Goal: Check status

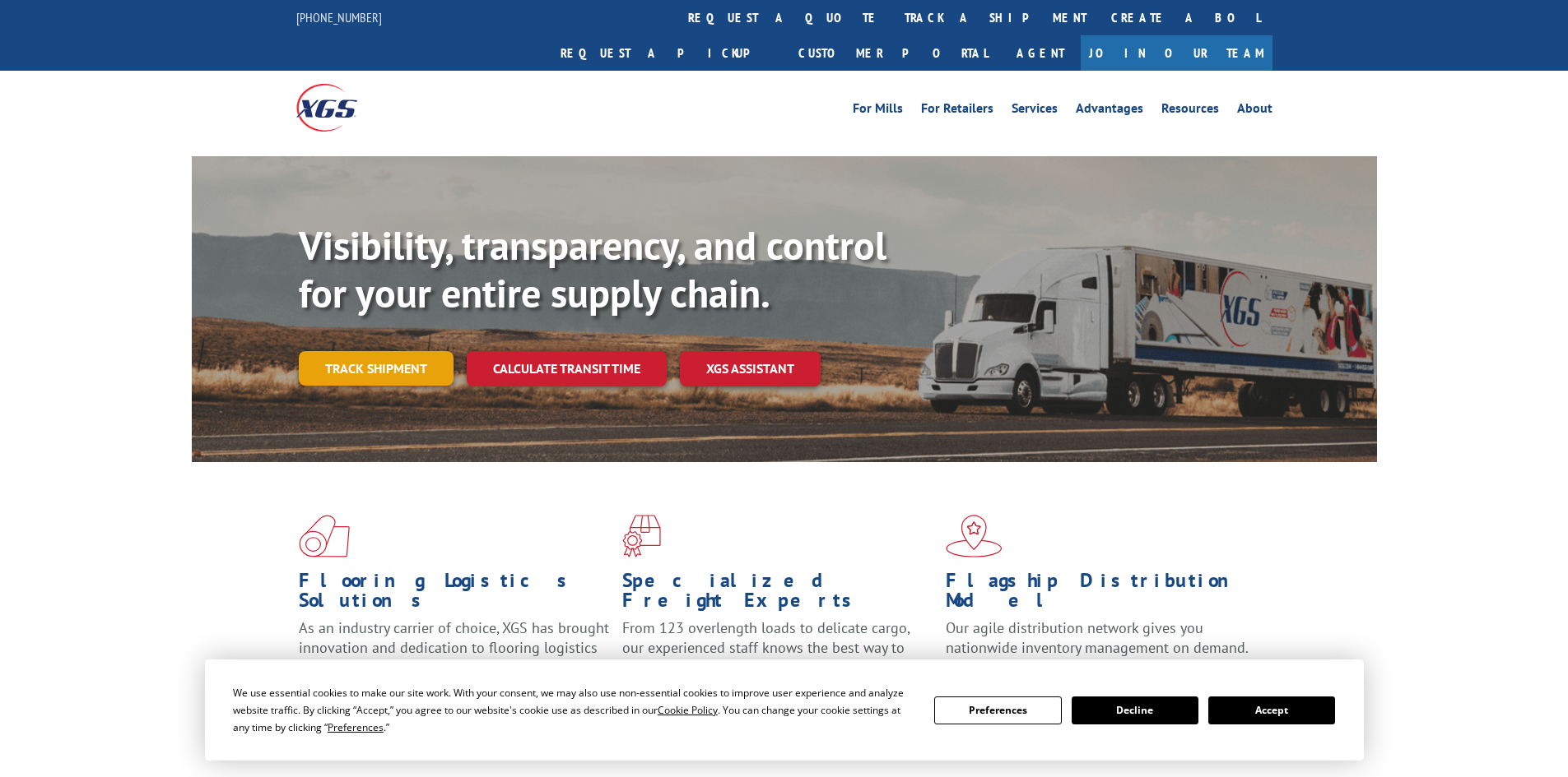
click at [394, 351] on link "Track shipment" at bounding box center [377, 369] width 155 height 35
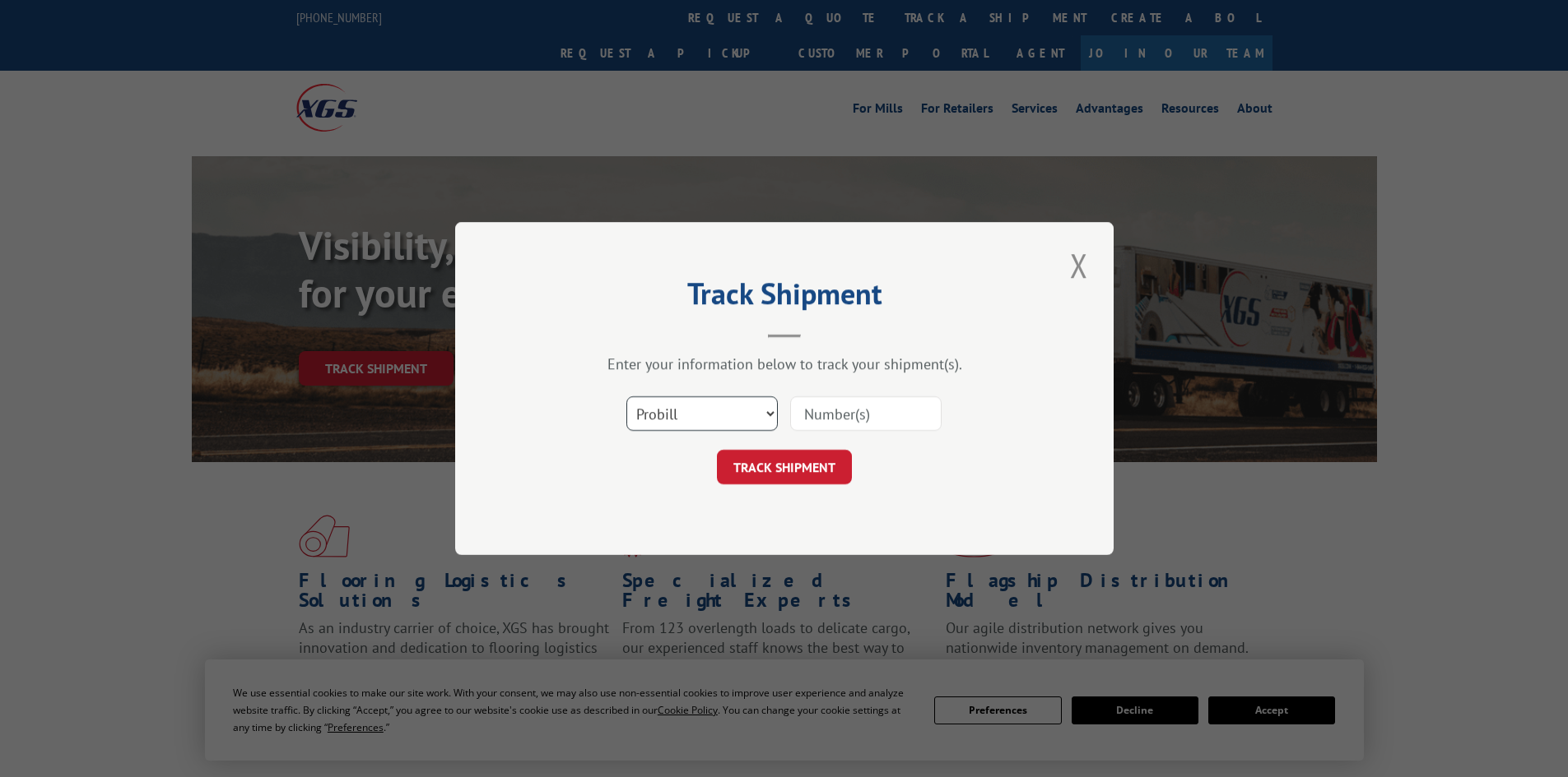
click at [663, 407] on select "Select category... Probill BOL PO" at bounding box center [702, 414] width 151 height 35
select select "po"
click at [626, 397] on select "Select category... Probill BOL PO" at bounding box center [702, 414] width 151 height 35
click at [847, 399] on input at bounding box center [865, 414] width 151 height 35
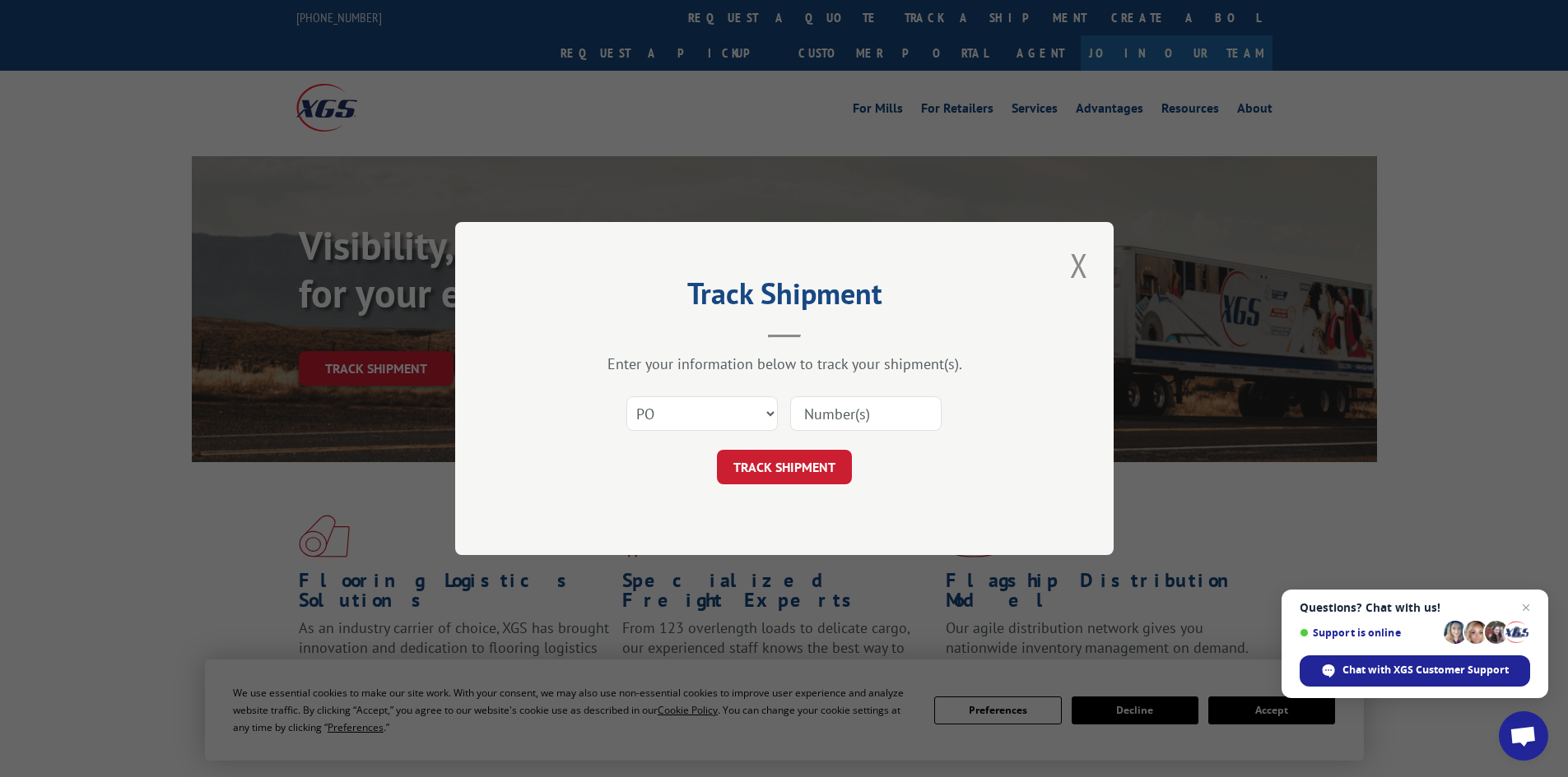
click at [832, 422] on input at bounding box center [865, 414] width 151 height 35
paste input "18519905"
type input "18519905"
click at [821, 470] on button "TRACK SHIPMENT" at bounding box center [784, 467] width 135 height 35
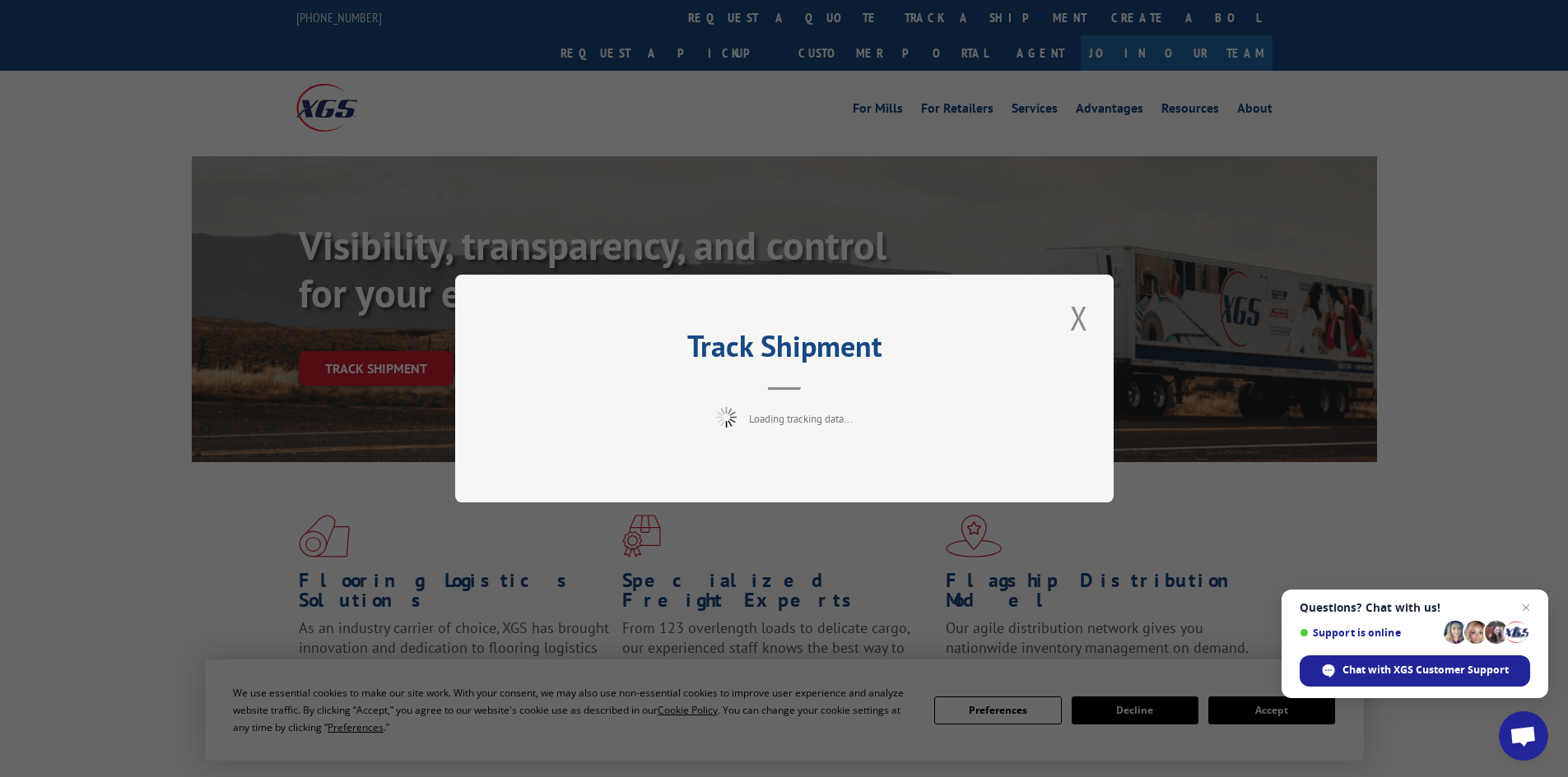
click at [1523, 607] on span "Open chat" at bounding box center [1525, 608] width 19 height 19
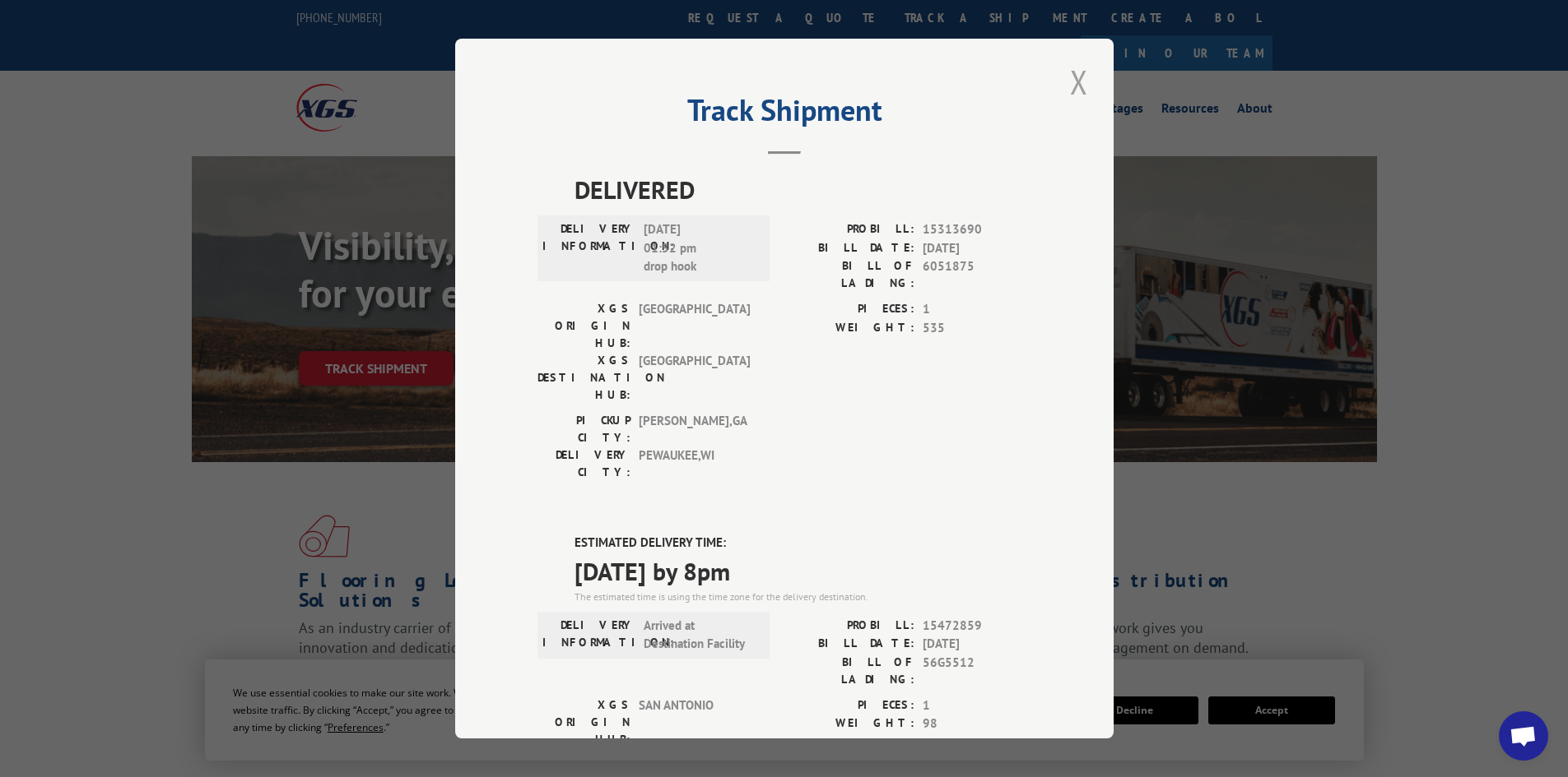
click at [1066, 95] on button "Close modal" at bounding box center [1078, 81] width 28 height 45
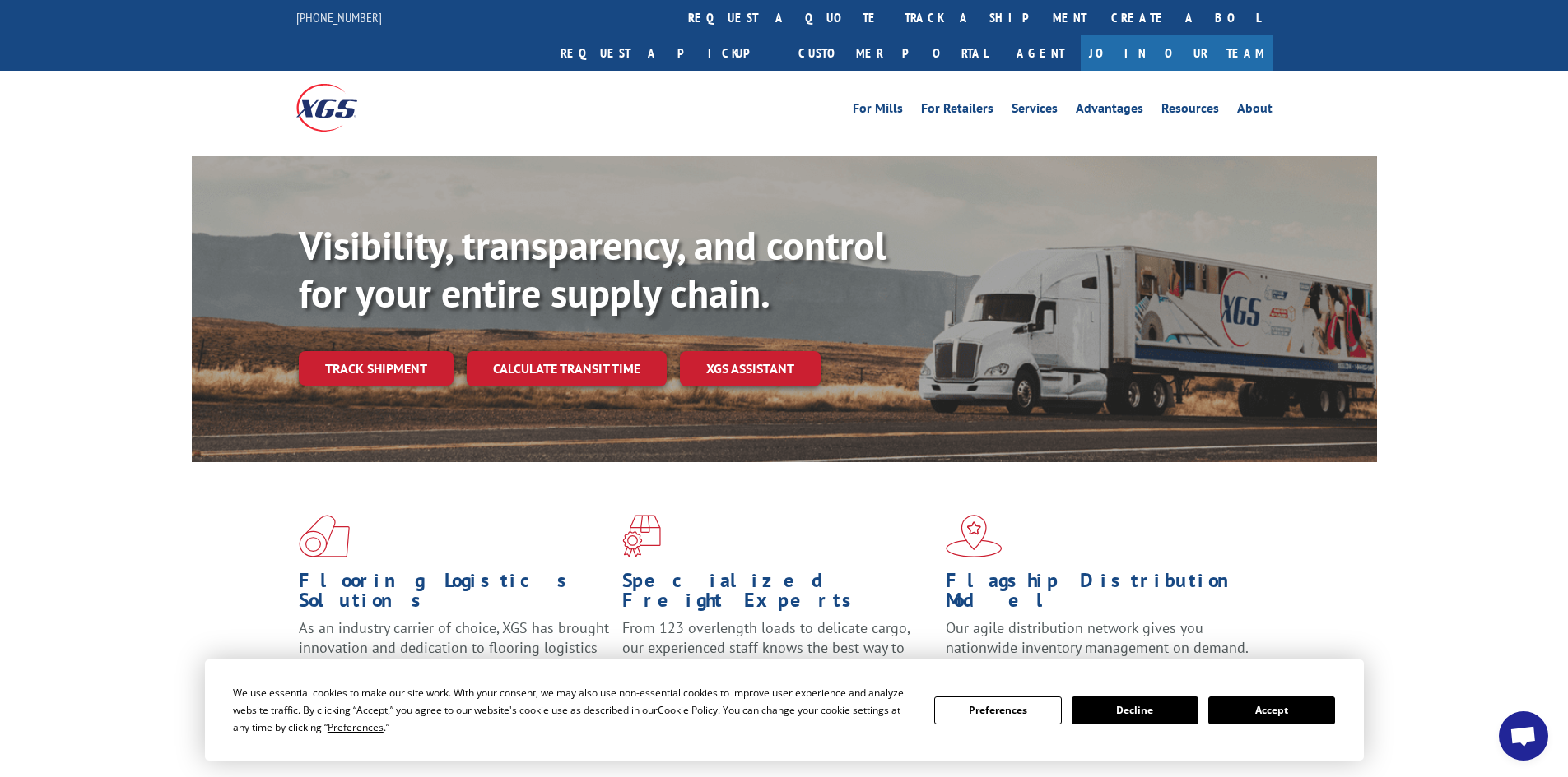
drag, startPoint x: 418, startPoint y: 312, endPoint x: 415, endPoint y: 326, distance: 14.3
click at [417, 313] on div "Visibility, transparency, and control for your entire supply chain. Track shipm…" at bounding box center [838, 337] width 1078 height 229
click at [420, 351] on link "Track shipment" at bounding box center [377, 369] width 155 height 35
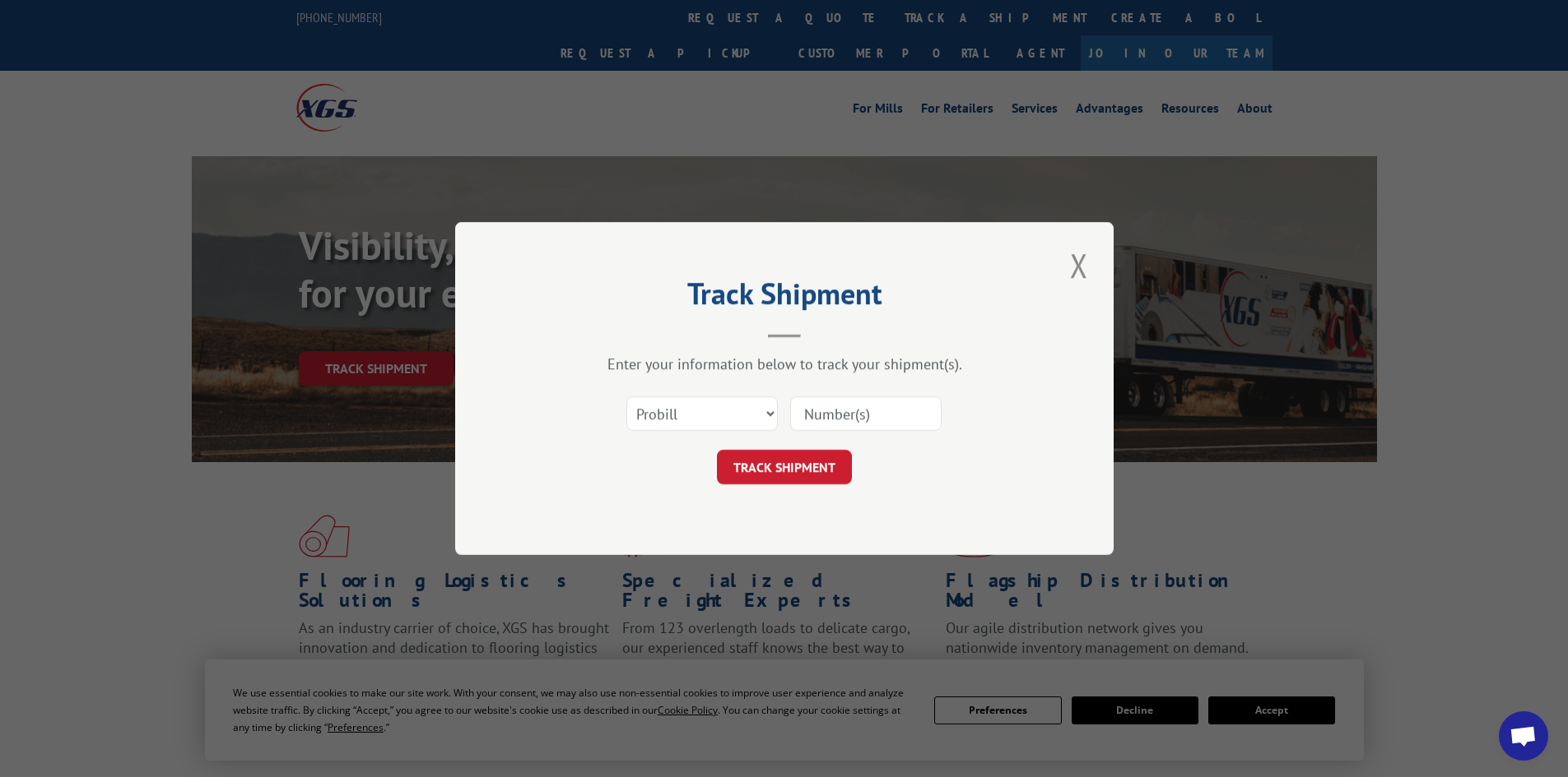
click at [852, 420] on input at bounding box center [865, 414] width 151 height 35
type input "15472859"
click at [717, 450] on button "TRACK SHIPMENT" at bounding box center [784, 467] width 135 height 35
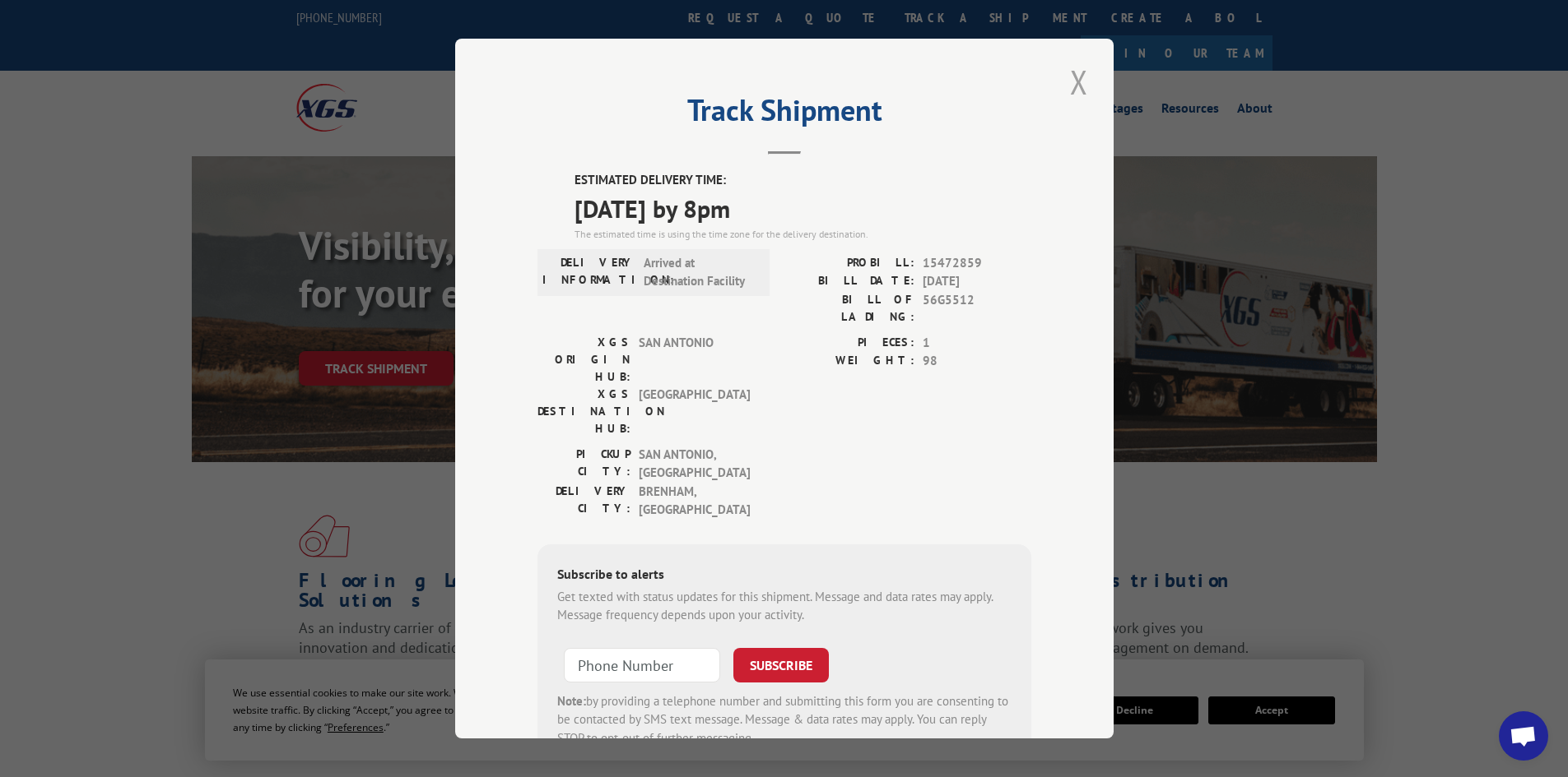
click at [1069, 85] on button "Close modal" at bounding box center [1078, 81] width 28 height 45
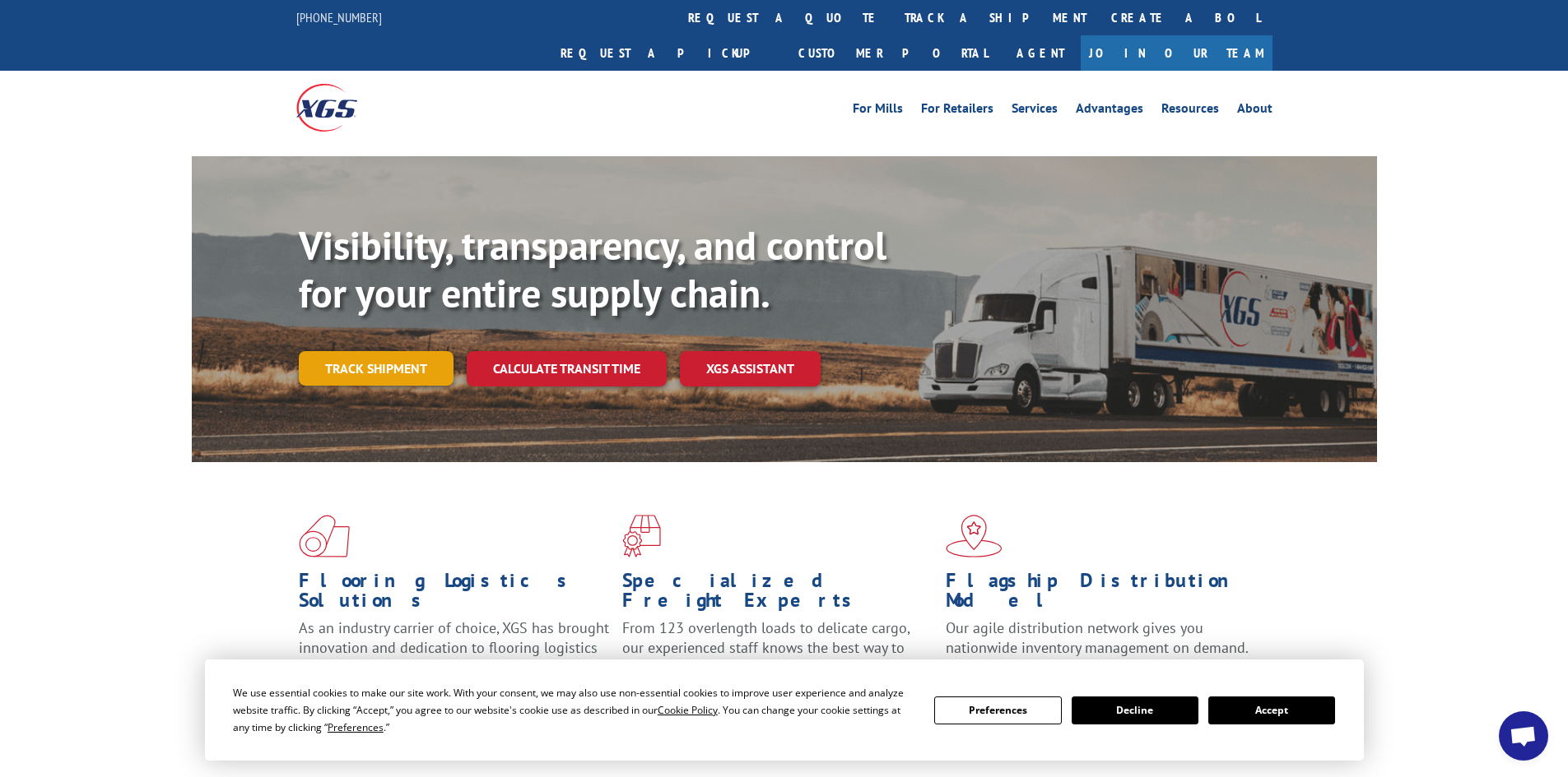
click at [393, 351] on link "Track shipment" at bounding box center [377, 369] width 155 height 35
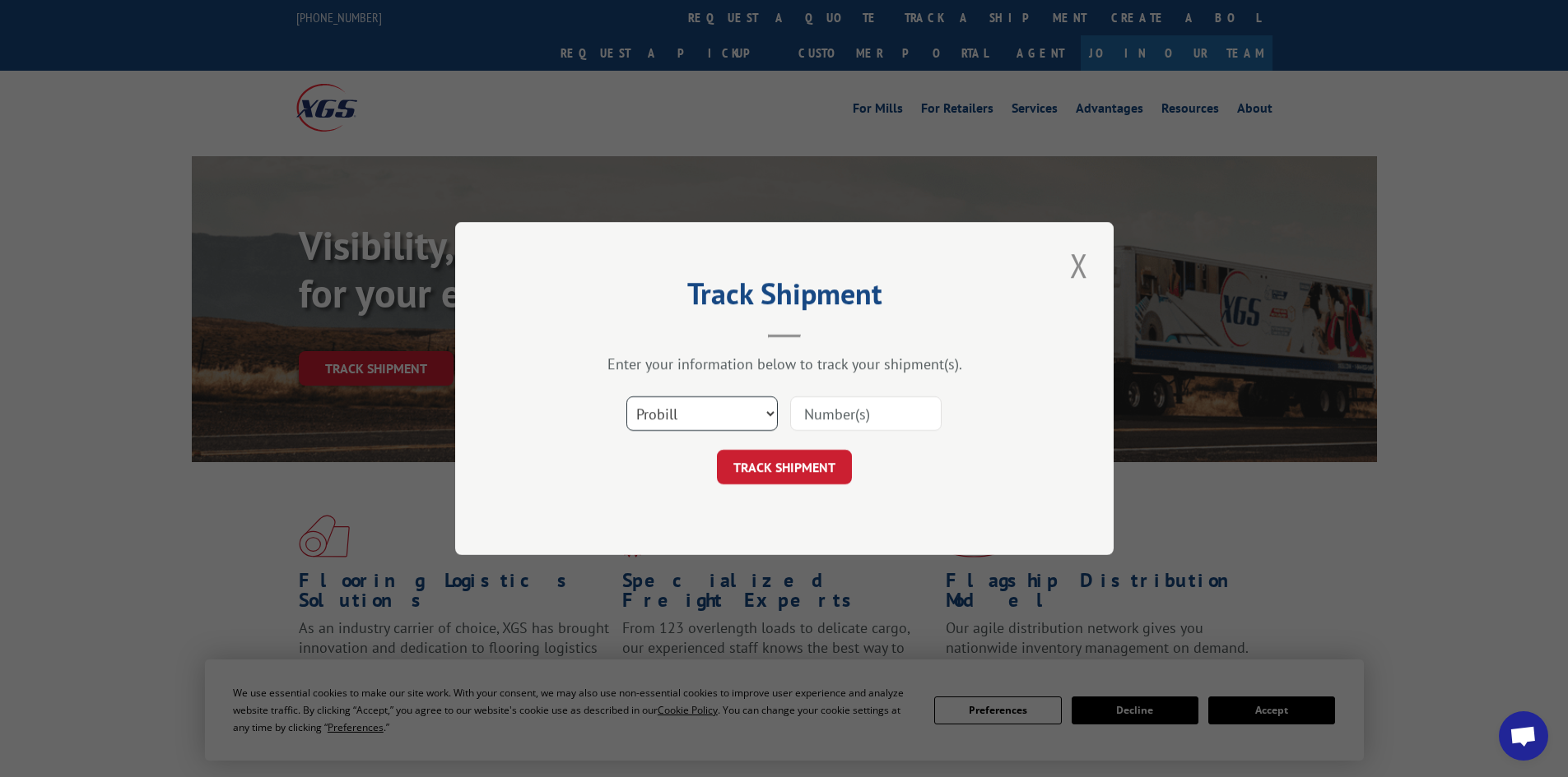
drag, startPoint x: 695, startPoint y: 407, endPoint x: 708, endPoint y: 431, distance: 27.3
click at [695, 407] on select "Select category... Probill BOL PO" at bounding box center [702, 414] width 151 height 35
select select "po"
click at [626, 397] on select "Select category... Probill BOL PO" at bounding box center [702, 414] width 151 height 35
click at [856, 424] on input at bounding box center [865, 414] width 151 height 35
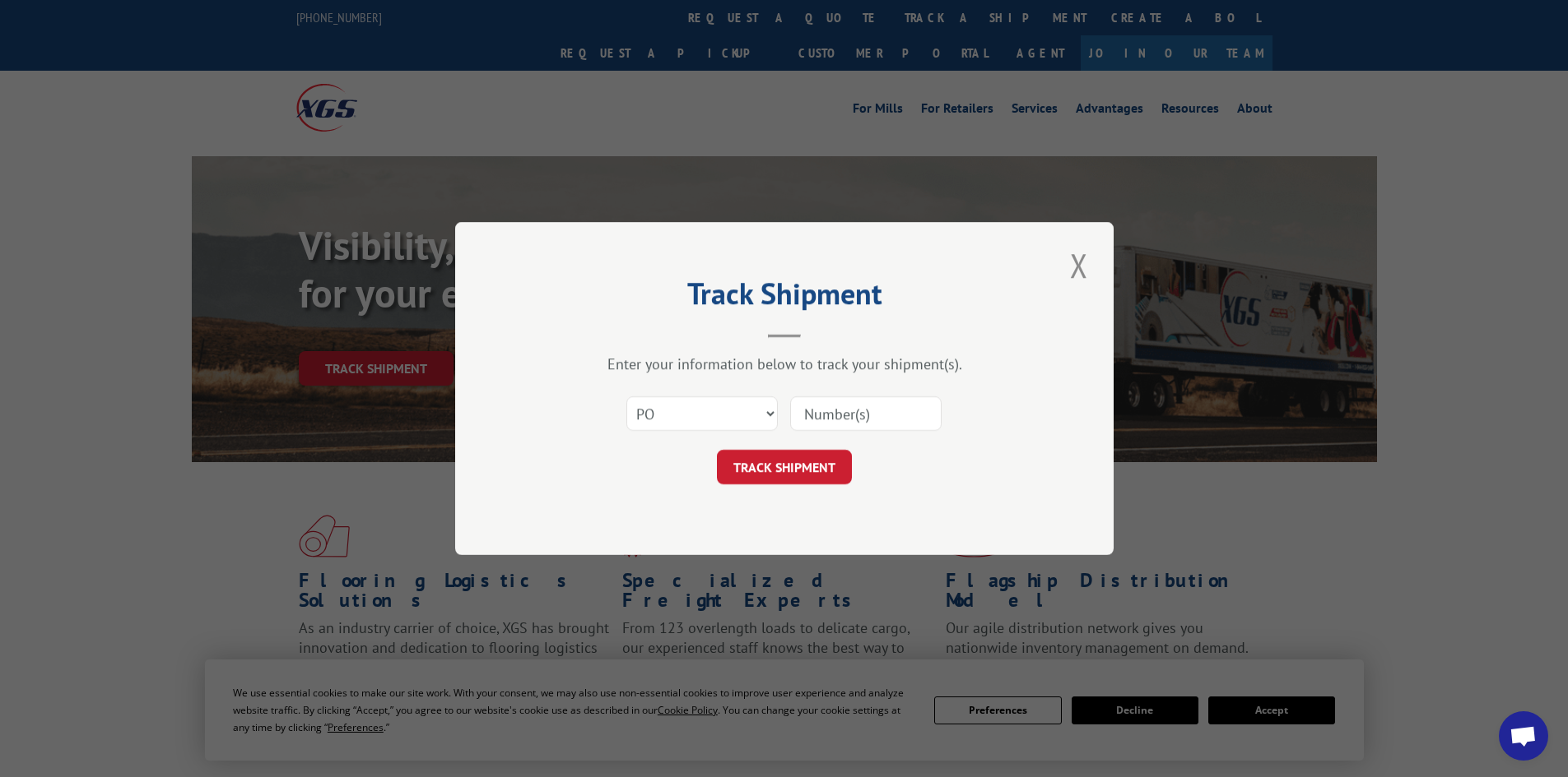
paste input "18520014"
type input "18520014"
click at [809, 475] on button "TRACK SHIPMENT" at bounding box center [784, 467] width 135 height 35
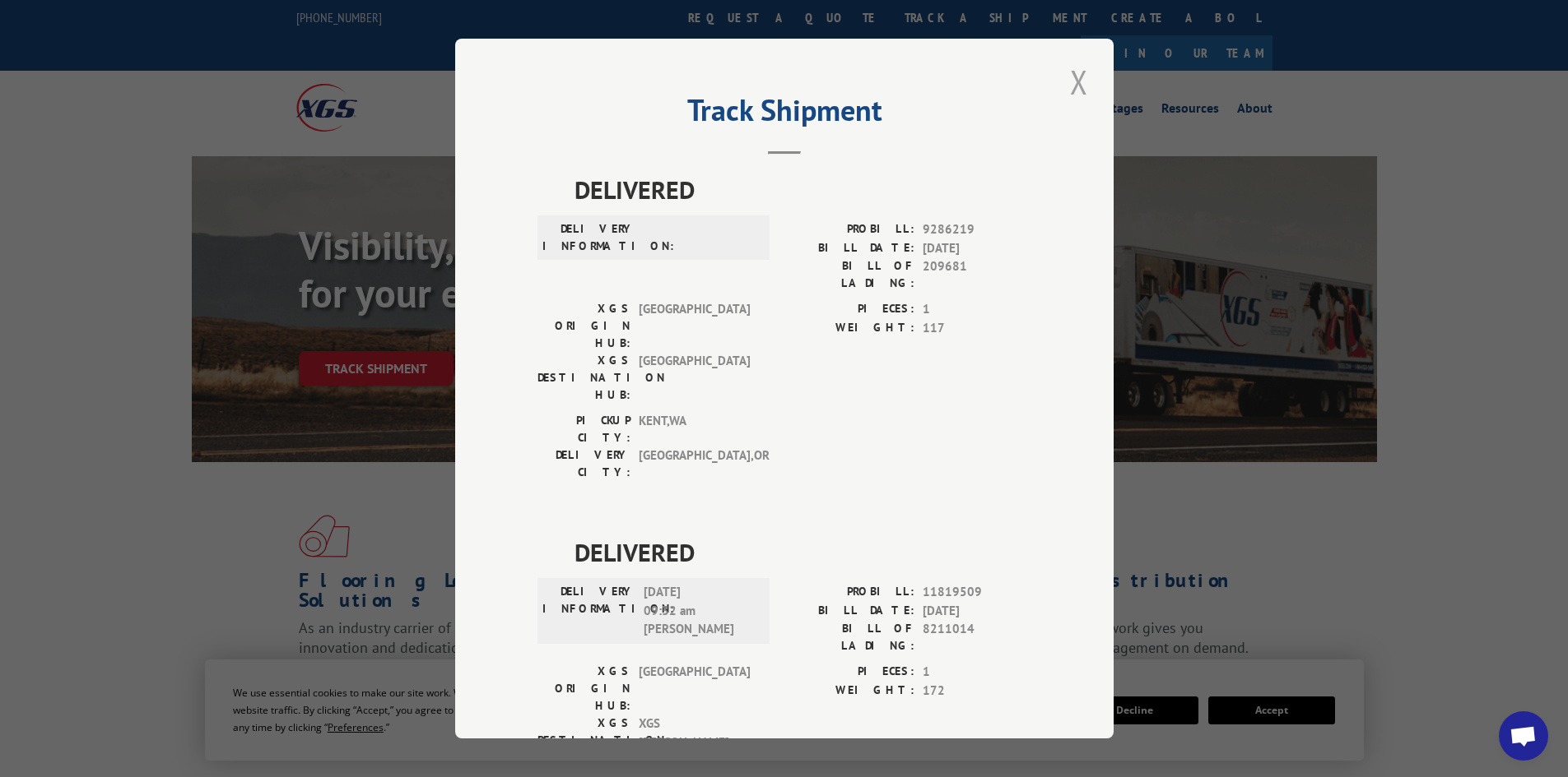
click at [1074, 62] on button "Close modal" at bounding box center [1078, 81] width 28 height 45
